Goal: Information Seeking & Learning: Learn about a topic

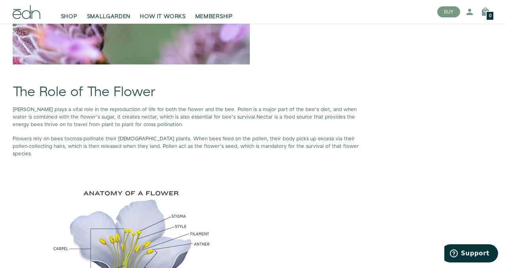
scroll to position [729, 0]
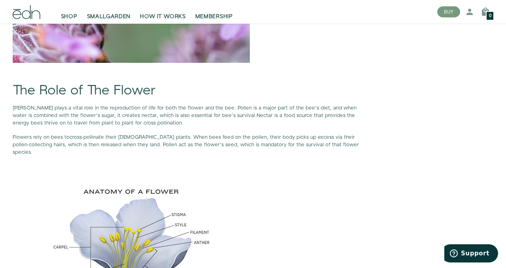
click at [199, 127] on p "[PERSON_NAME] plays a vital role in the reproduction of life for both the flowe…" at bounding box center [192, 115] width 358 height 23
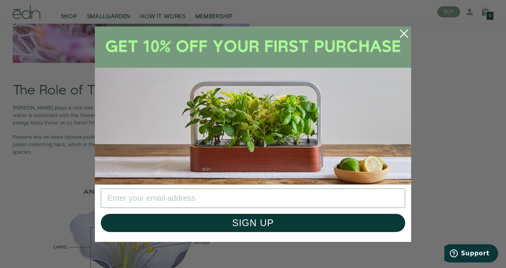
click at [403, 32] on icon "Close dialog" at bounding box center [404, 33] width 7 height 7
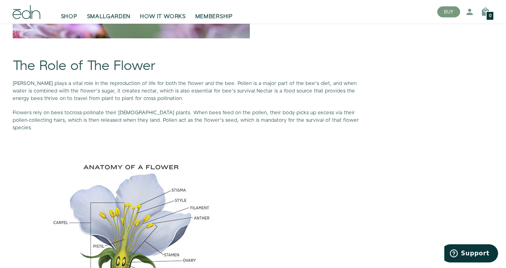
scroll to position [753, 0]
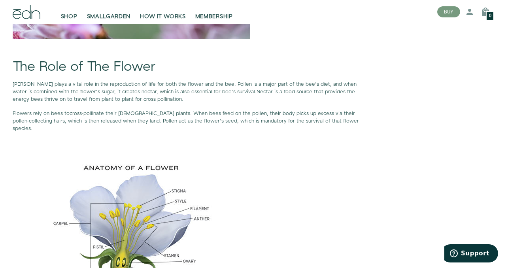
click at [271, 104] on p "[PERSON_NAME] plays a vital role in the reproduction of life for both the flowe…" at bounding box center [192, 92] width 358 height 23
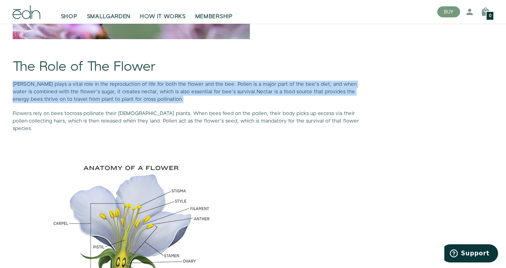
click at [271, 104] on p "[PERSON_NAME] plays a vital role in the reproduction of life for both the flowe…" at bounding box center [192, 92] width 358 height 23
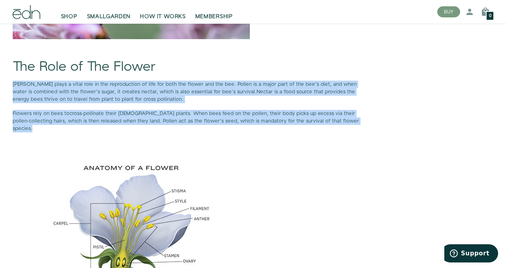
drag, startPoint x: 7, startPoint y: 91, endPoint x: 371, endPoint y: 133, distance: 366.0
copy div "[PERSON_NAME] plays a vital role in the reproduction of life for both the flowe…"
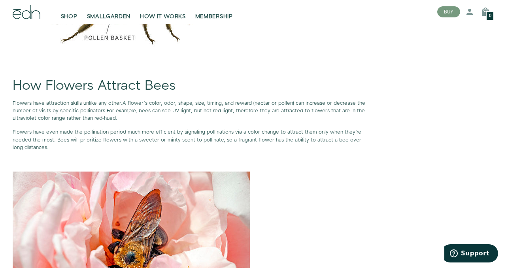
scroll to position [1468, 0]
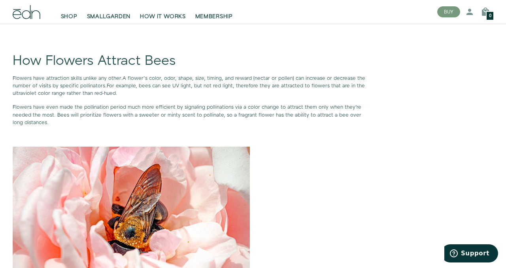
click at [146, 112] on p "Flowers have even made the pollination period much more efficient by signaling …" at bounding box center [192, 115] width 358 height 23
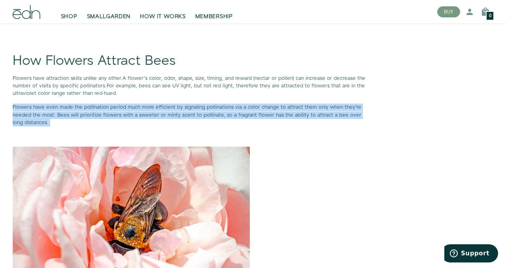
click at [146, 112] on p "Flowers have even made the pollination period much more efficient by signaling …" at bounding box center [192, 115] width 358 height 23
drag, startPoint x: 10, startPoint y: 77, endPoint x: 53, endPoint y: 125, distance: 64.2
copy div "Flowers have attraction skills unlike any other. A flower’s color, odor, shape,…"
click at [53, 125] on p "Flowers have even made the pollination period much more efficient by signaling …" at bounding box center [192, 115] width 358 height 23
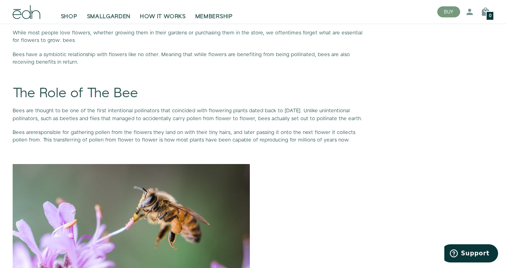
scroll to position [469, 0]
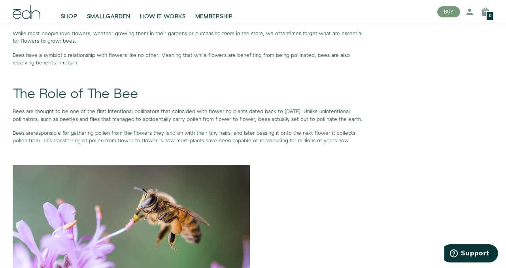
click at [127, 116] on span "Bees are thought to be one of the first intentional pollinators that coincided …" at bounding box center [188, 115] width 350 height 15
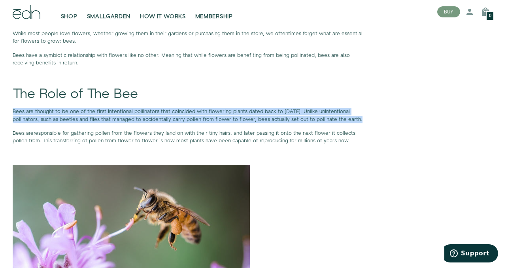
click at [127, 116] on span "Bees are thought to be one of the first intentional pollinators that coincided …" at bounding box center [188, 115] width 350 height 15
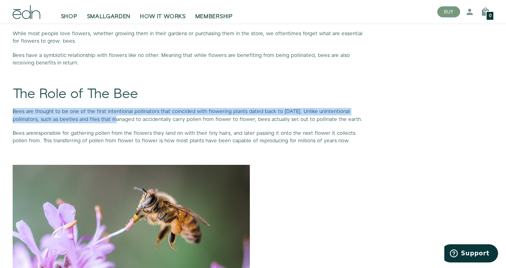
drag, startPoint x: 11, startPoint y: 115, endPoint x: 113, endPoint y: 123, distance: 102.0
click at [113, 123] on span "Bees are thought to be one of the first intentional pollinators that coincided …" at bounding box center [188, 115] width 350 height 15
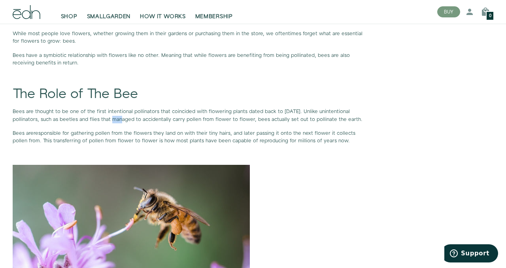
click at [113, 123] on span "Bees are thought to be one of the first intentional pollinators that coincided …" at bounding box center [188, 115] width 350 height 15
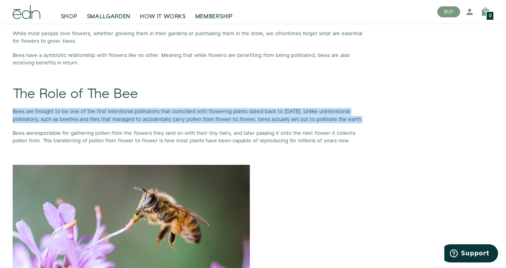
click at [113, 123] on span "Bees are thought to be one of the first intentional pollinators that coincided …" at bounding box center [188, 115] width 350 height 15
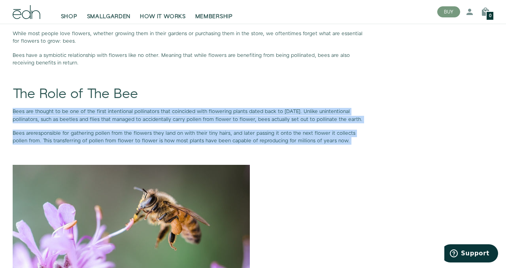
drag, startPoint x: 11, startPoint y: 110, endPoint x: 334, endPoint y: 147, distance: 325.3
copy div "Bees are thought to be one of the first intentional pollinators that coincided …"
click at [334, 145] on p "Bees are responsible for gathering pollen from the flowers they land on with th…" at bounding box center [192, 137] width 358 height 15
